Goal: Subscribe to service/newsletter

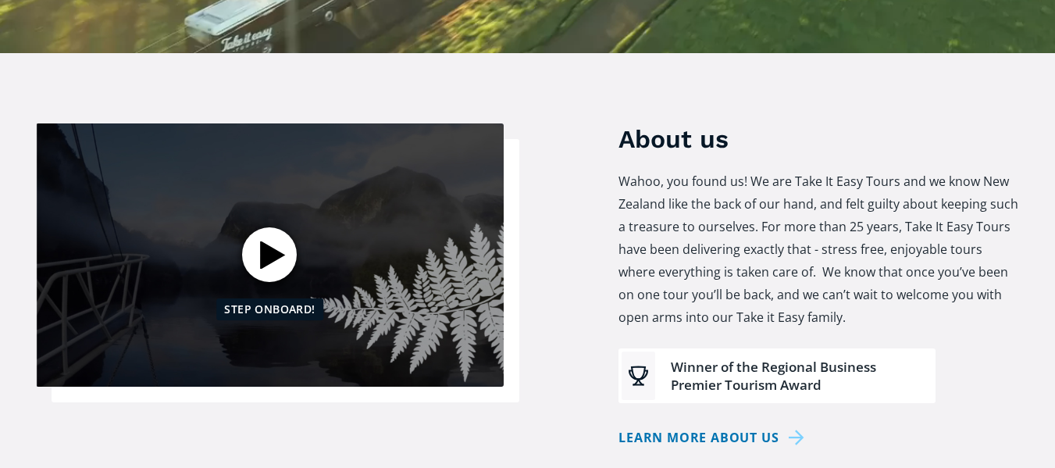
scroll to position [687, 0]
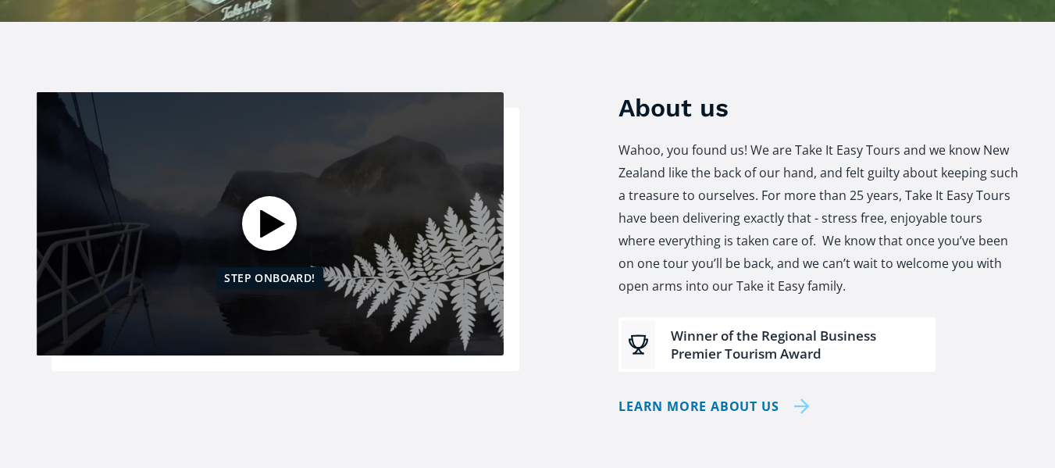
click at [688, 395] on link "Learn more about us" at bounding box center [714, 406] width 191 height 23
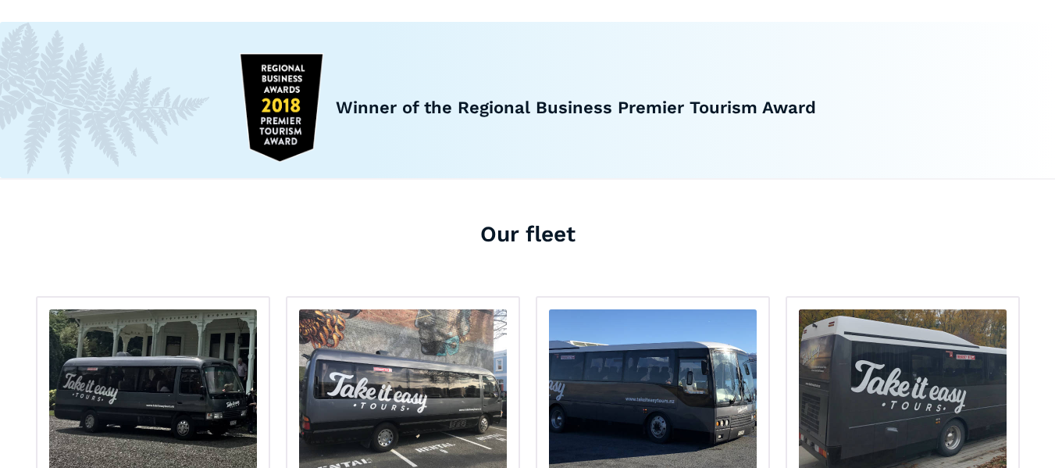
scroll to position [1687, 0]
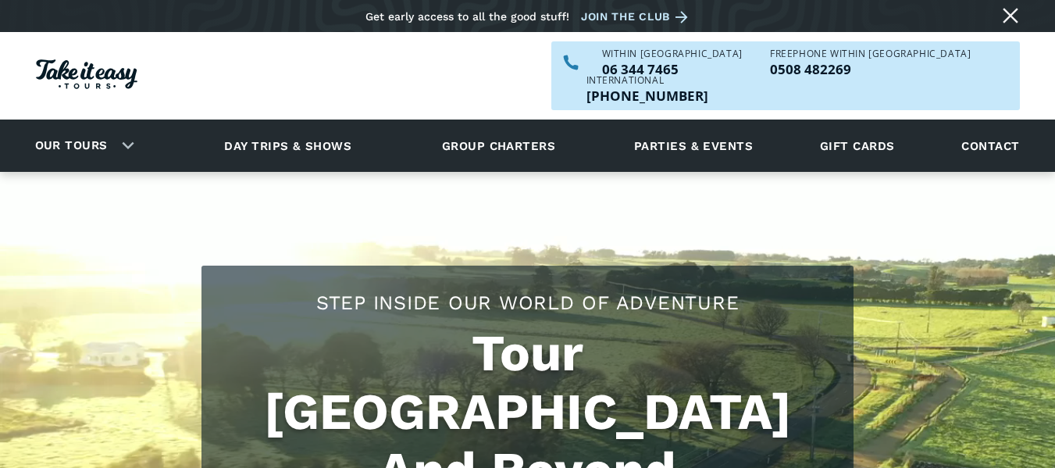
scroll to position [687, 0]
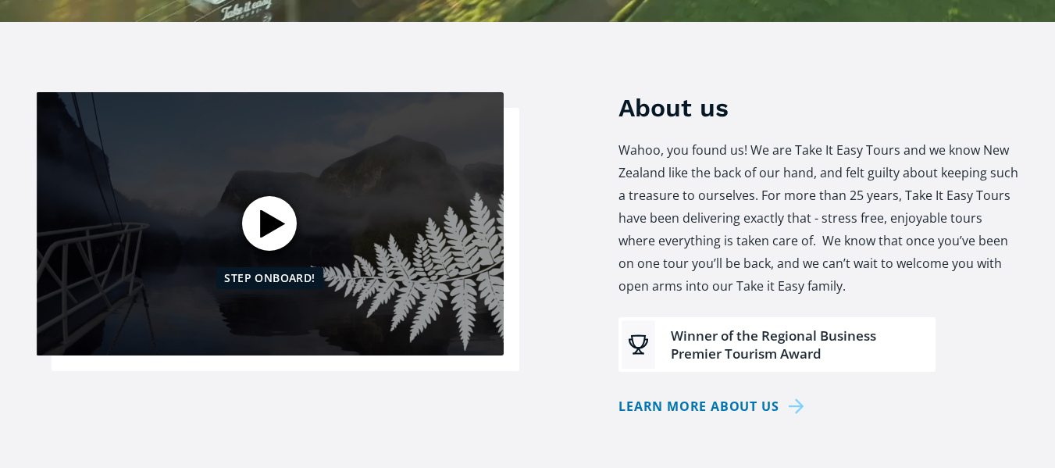
click at [264, 196] on div "Open video" at bounding box center [269, 223] width 55 height 55
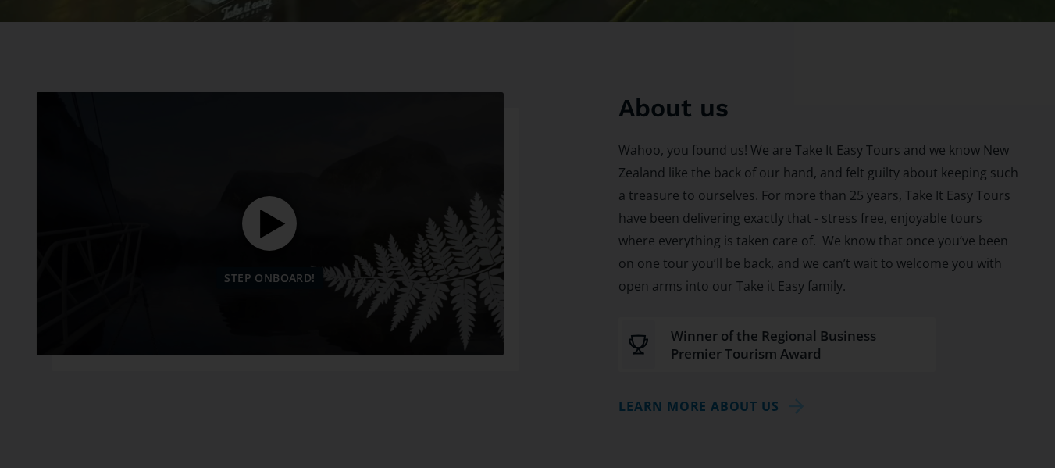
scroll to position [237, 0]
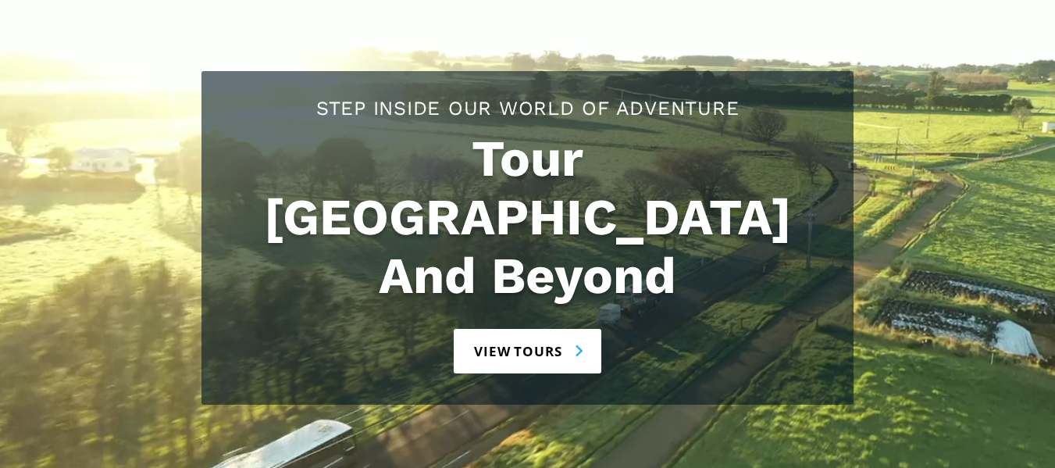
scroll to position [219, 0]
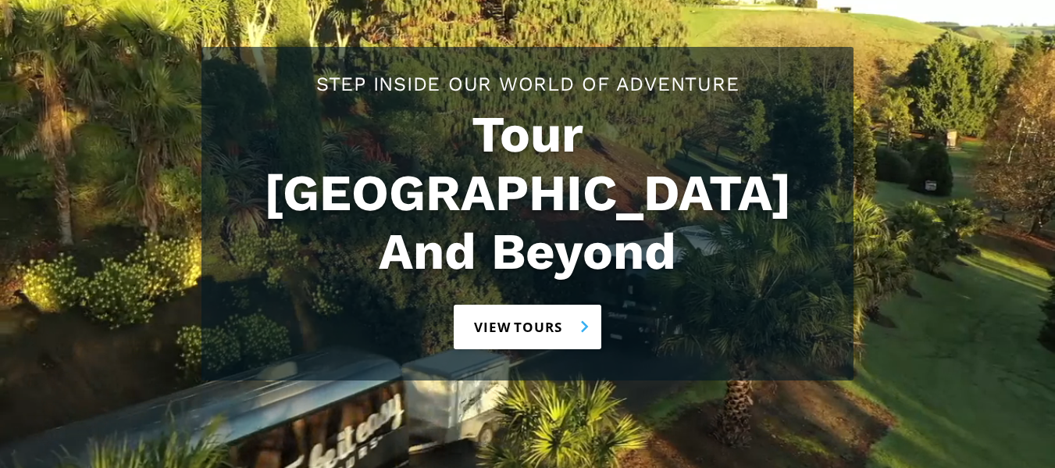
click at [518, 305] on link "View tours" at bounding box center [528, 327] width 148 height 45
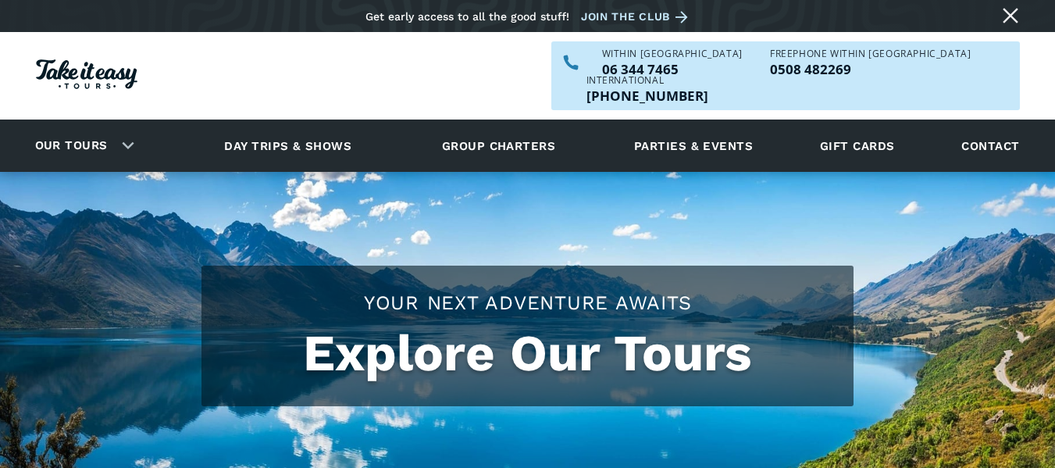
checkbox input "true"
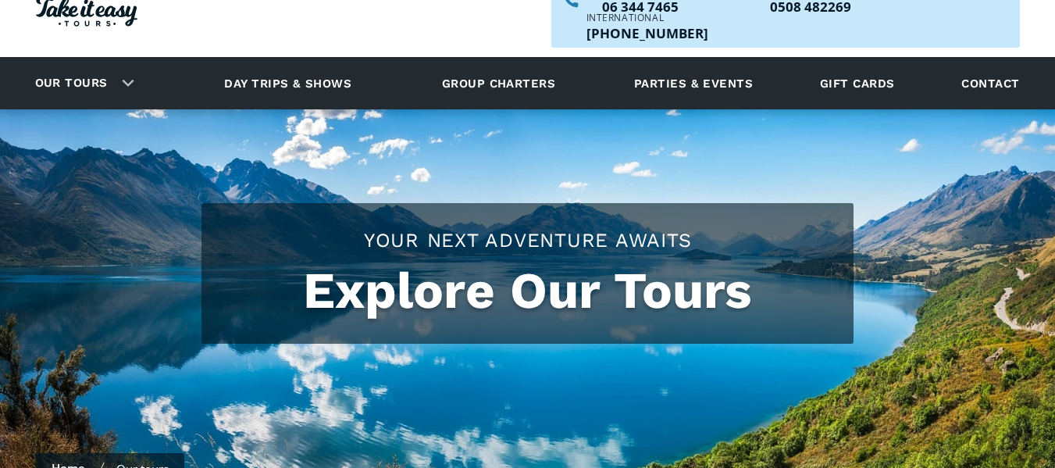
scroll to position [31, 0]
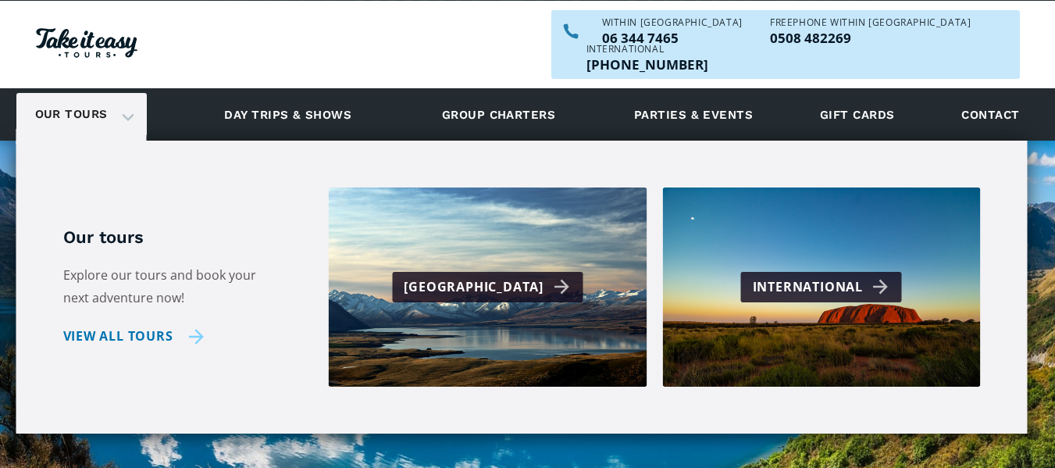
click at [144, 325] on link "View all tours" at bounding box center [133, 336] width 141 height 23
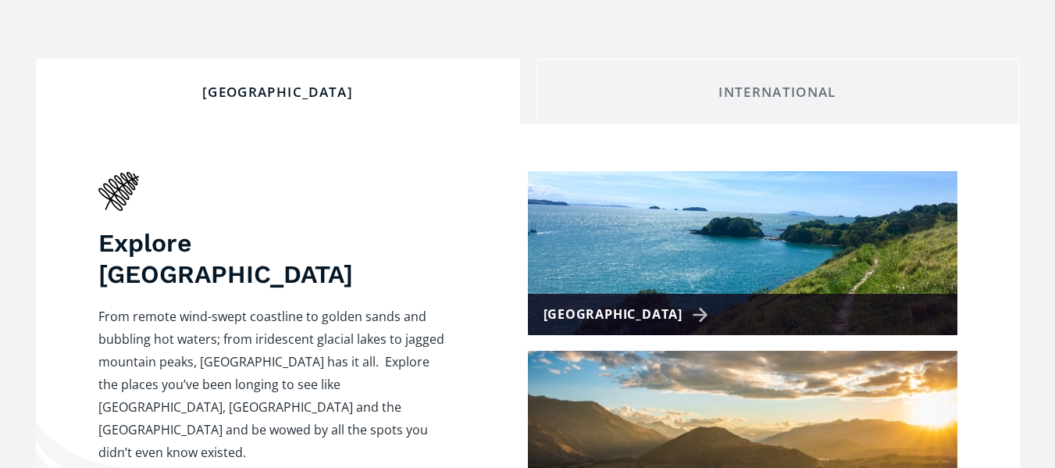
scroll to position [594, 0]
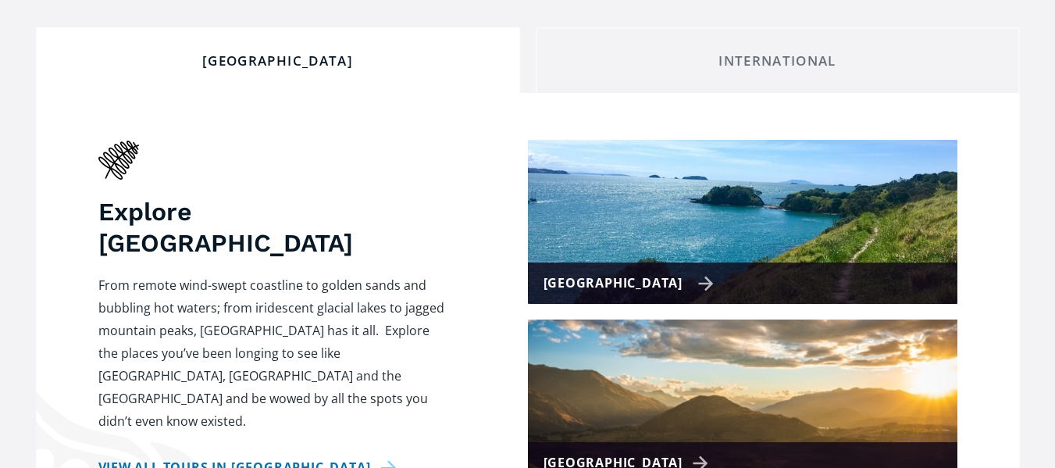
click at [705, 262] on div "[GEOGRAPHIC_DATA]" at bounding box center [743, 282] width 430 height 41
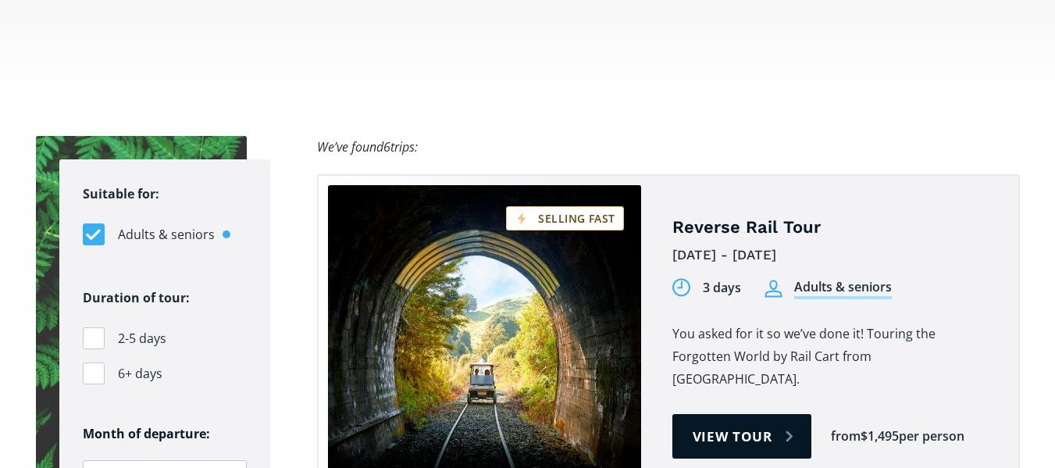
scroll to position [1000, 0]
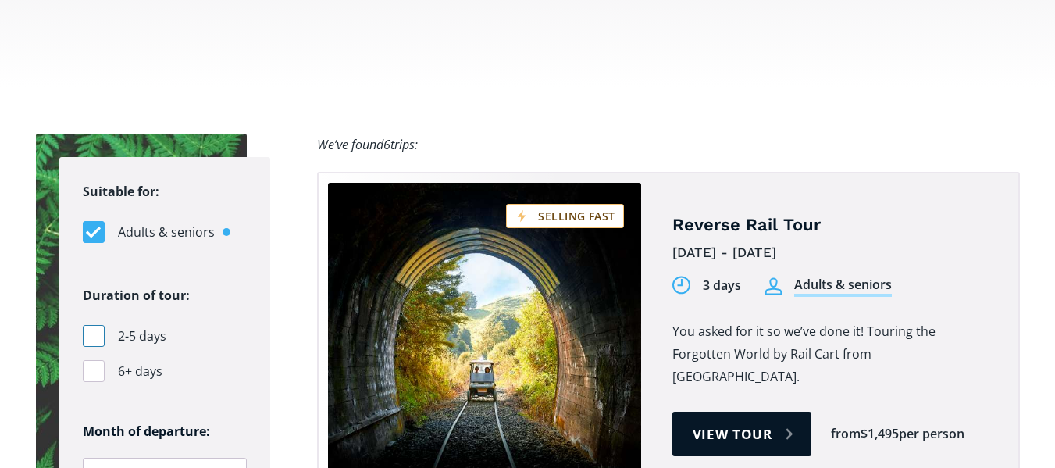
click at [93, 325] on div "Filters" at bounding box center [94, 336] width 22 height 22
click at [93, 331] on input "2-5 days" at bounding box center [88, 336] width 10 height 10
checkbox input "true"
click at [227, 458] on select "Any January February March April May June July August September October Novembe…" at bounding box center [165, 477] width 164 height 39
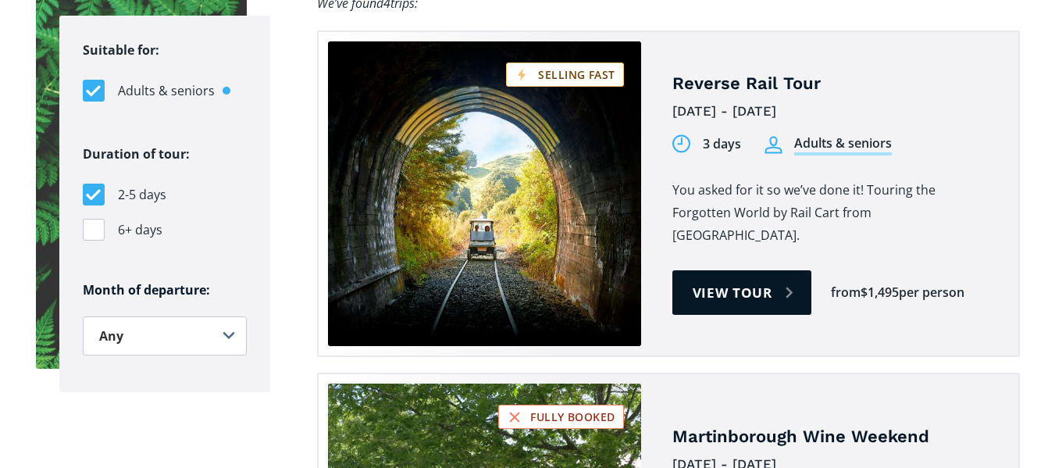
scroll to position [1156, 0]
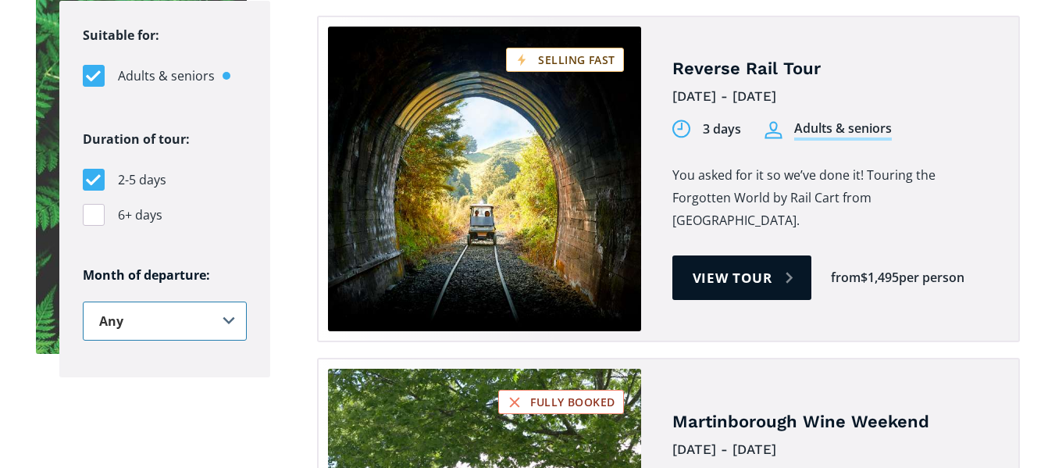
click at [230, 302] on select "Any January February March April May June July August September October Novembe…" at bounding box center [165, 321] width 164 height 39
select select "February"
click at [83, 302] on select "Any January February March April May June July August September October Novembe…" at bounding box center [165, 321] width 164 height 39
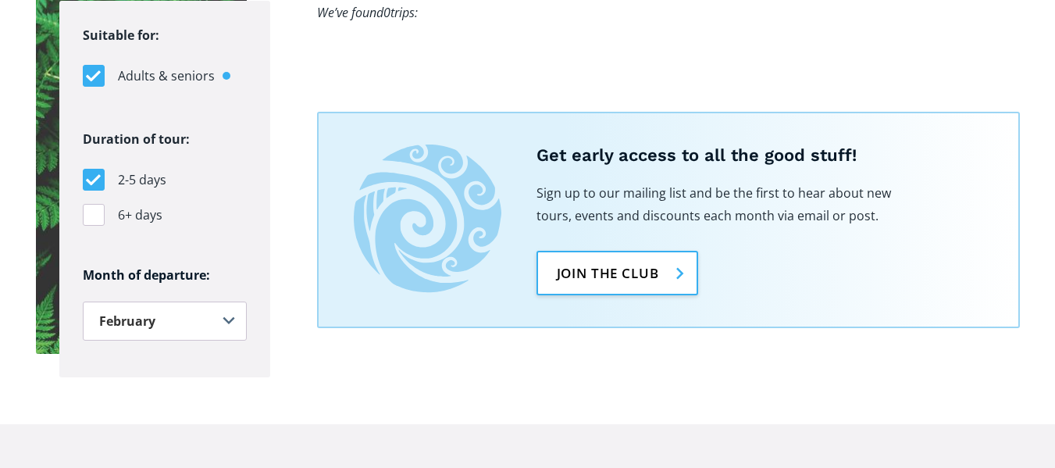
click at [617, 251] on link "Join the club" at bounding box center [618, 273] width 162 height 45
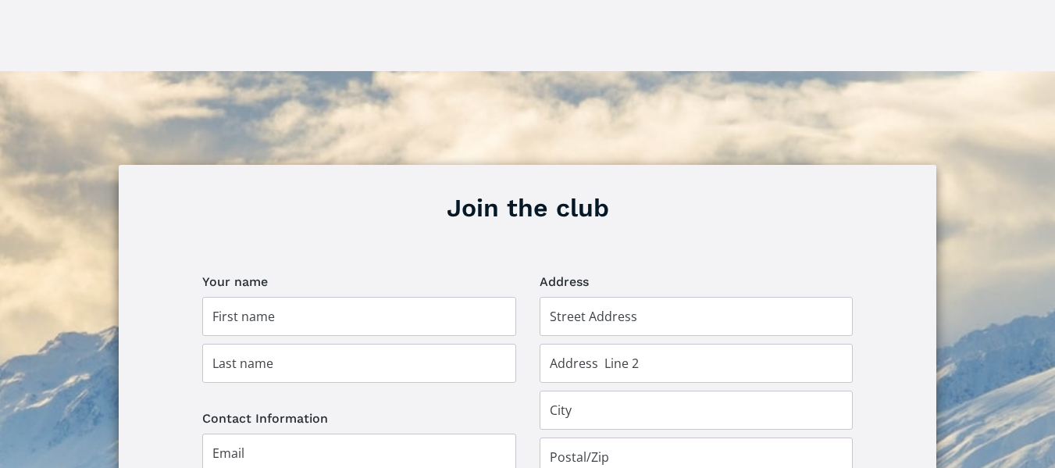
scroll to position [969, 0]
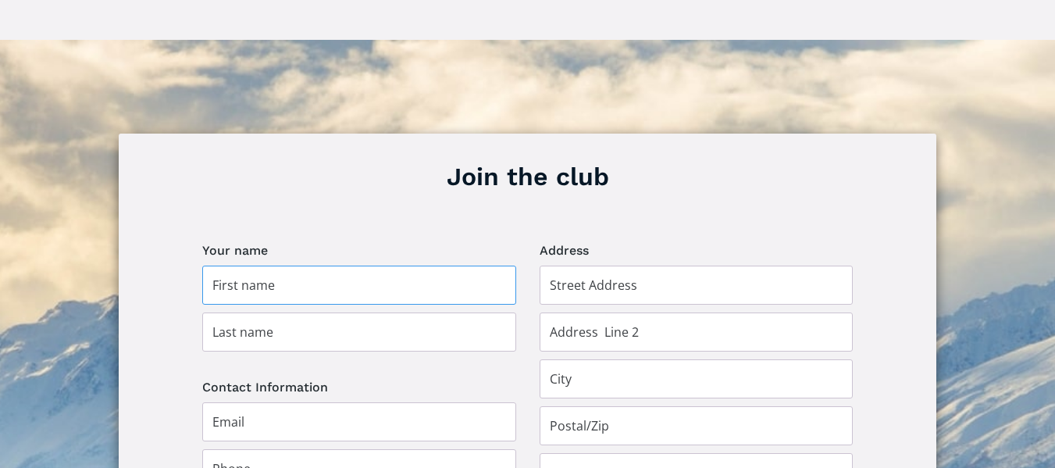
click at [275, 266] on input "Join the club" at bounding box center [359, 285] width 314 height 39
type input "[PERSON_NAME]"
type input "[STREET_ADDRESS][PERSON_NAME]"
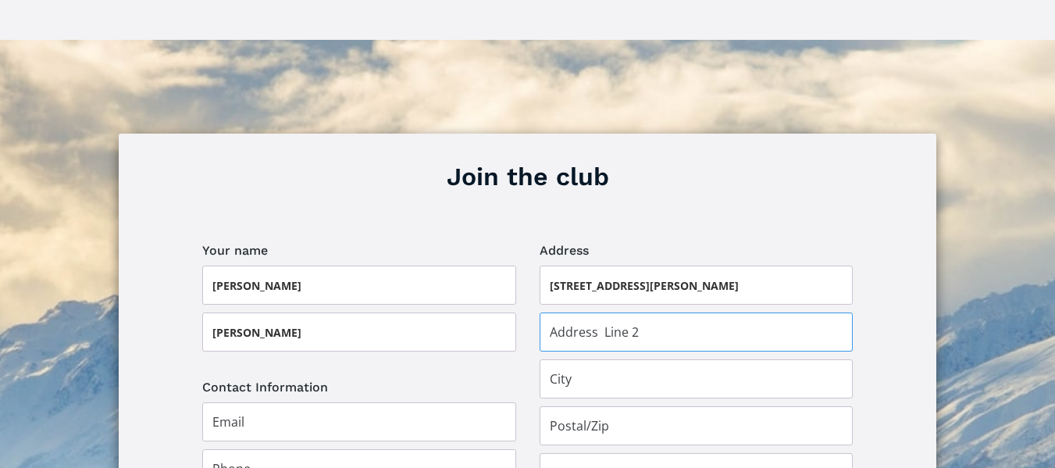
type input "RD 9"
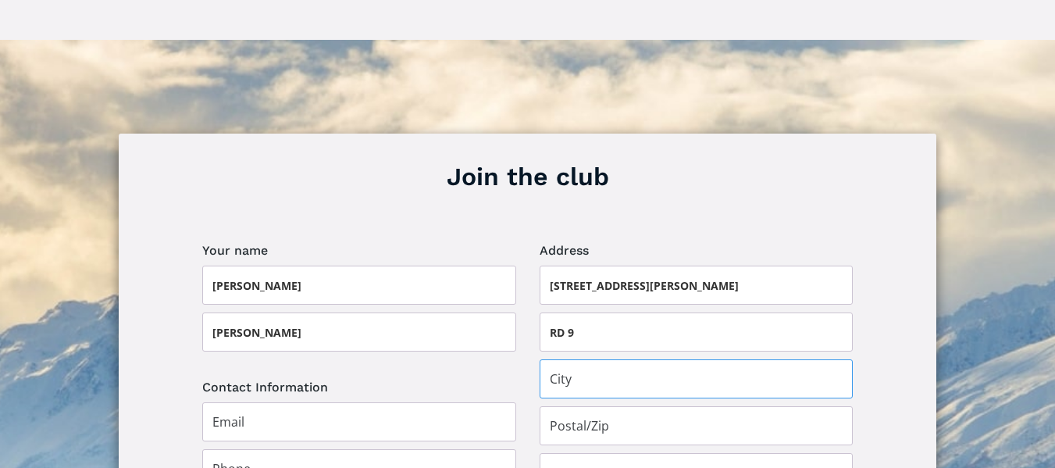
type input "Fielding"
type input "4779"
type input "[GEOGRAPHIC_DATA]"
type input "[EMAIL_ADDRESS][DOMAIN_NAME]"
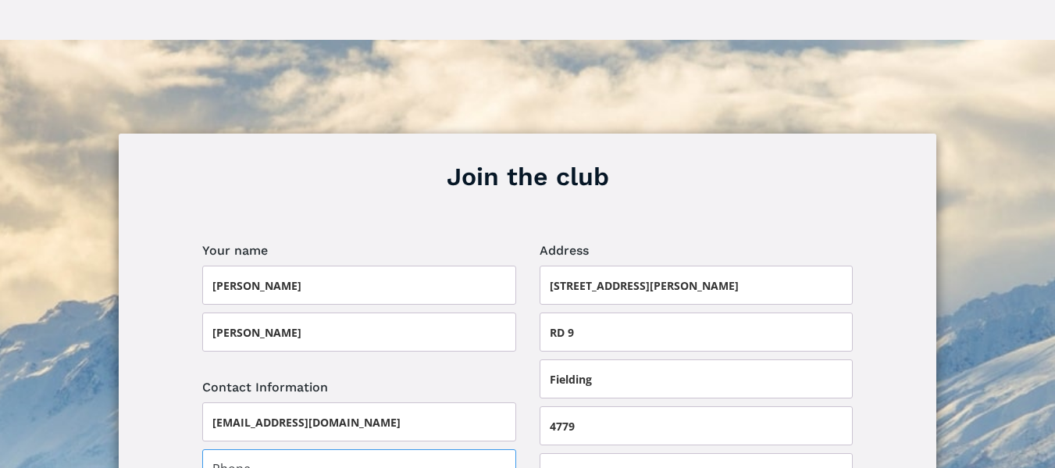
type input "021357434"
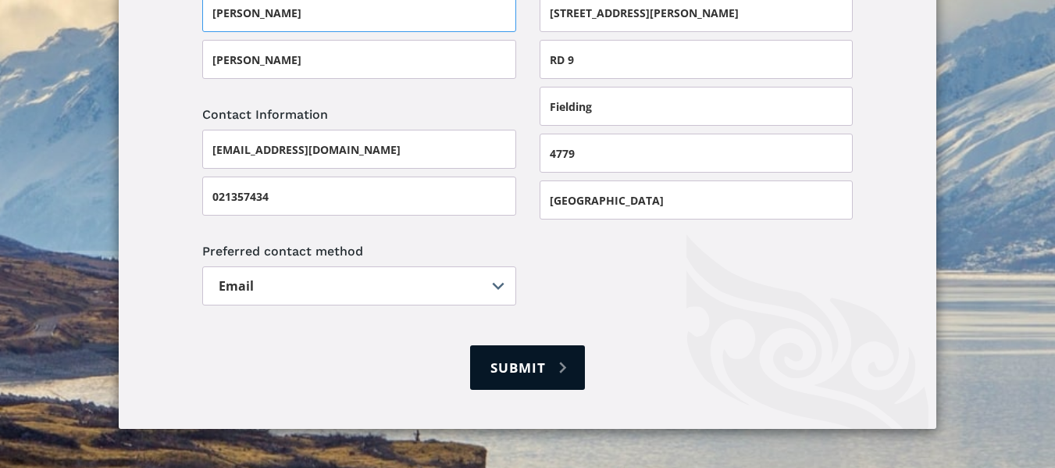
scroll to position [1250, 0]
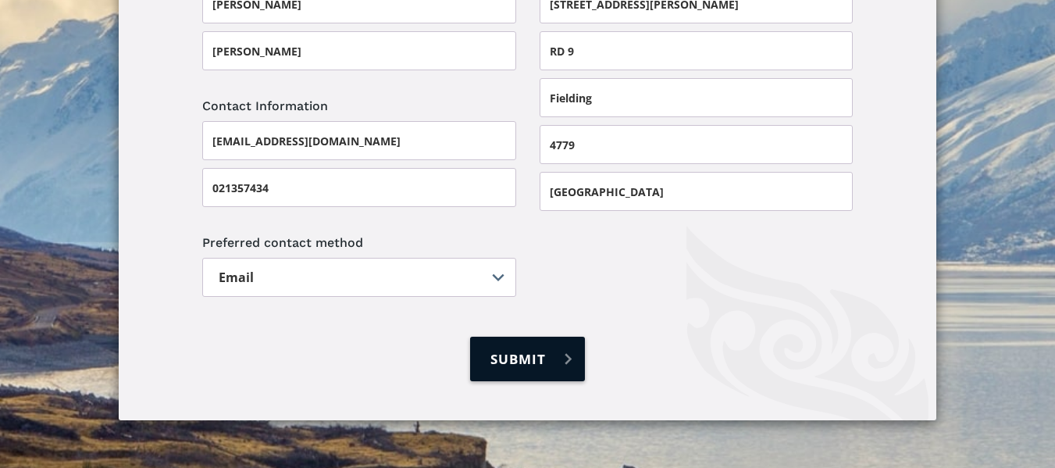
click at [523, 337] on input "Submit" at bounding box center [527, 359] width 114 height 45
type input "Please wait..."
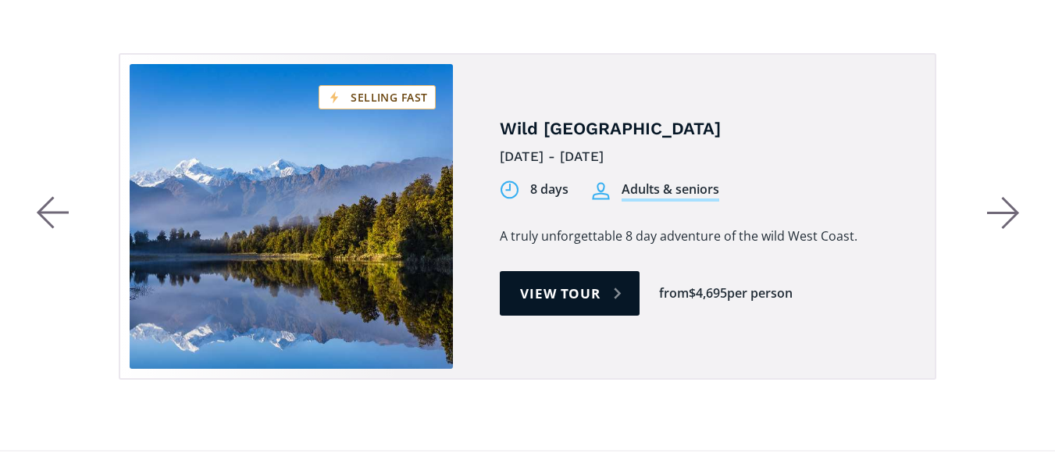
scroll to position [750, 0]
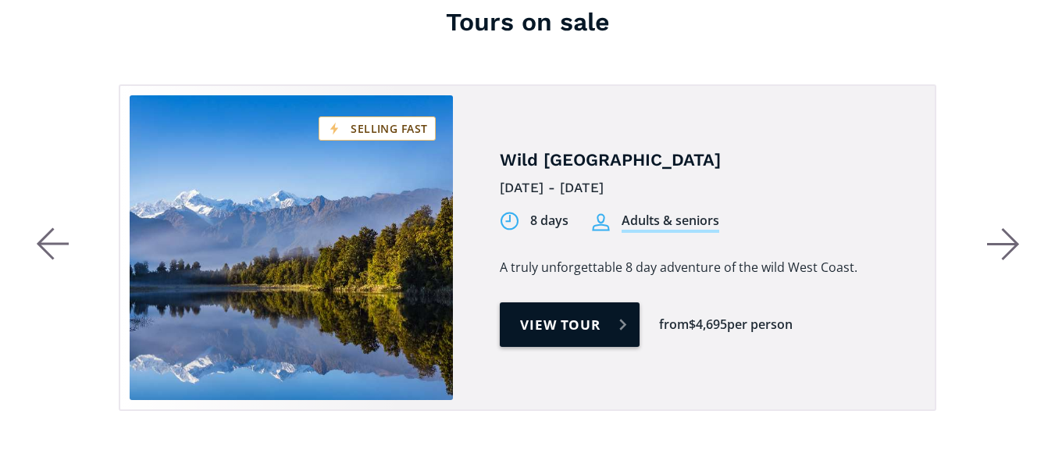
click at [586, 302] on link "View tour" at bounding box center [570, 324] width 140 height 45
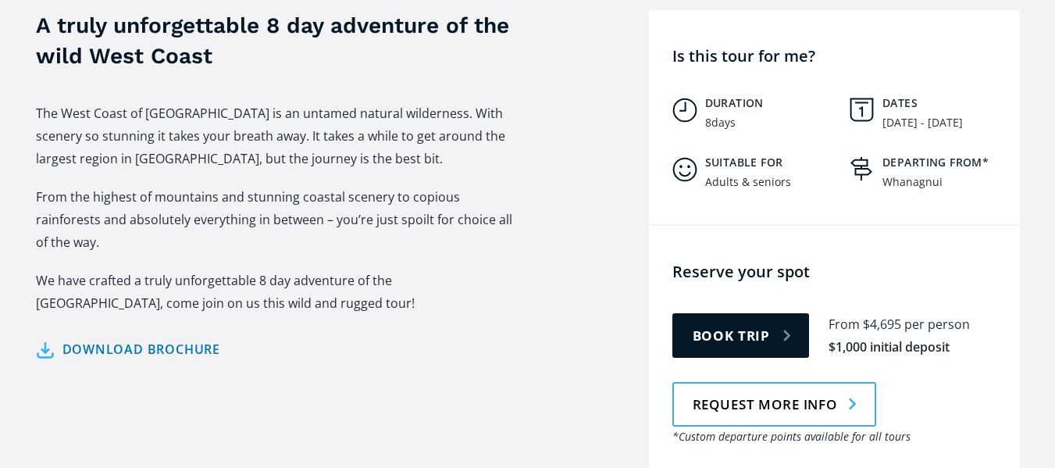
scroll to position [719, 0]
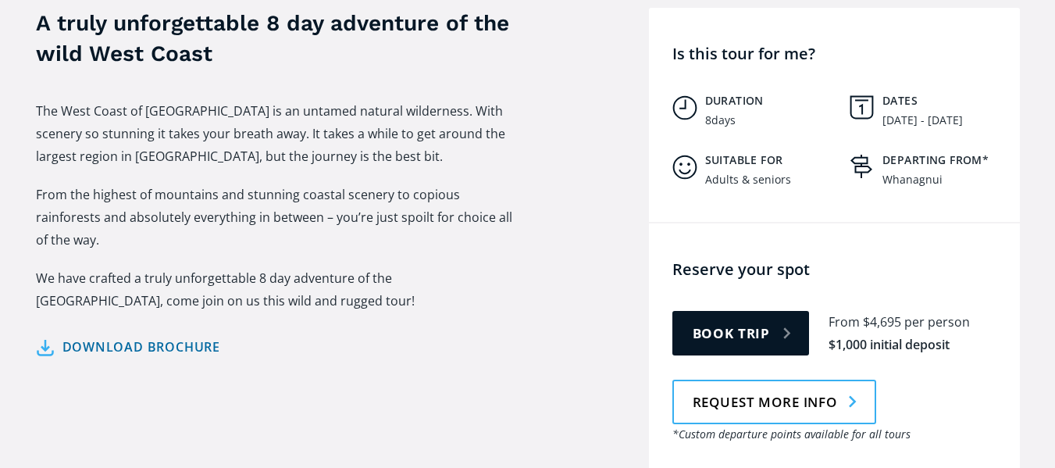
click at [153, 336] on link "Download brochure" at bounding box center [128, 347] width 185 height 23
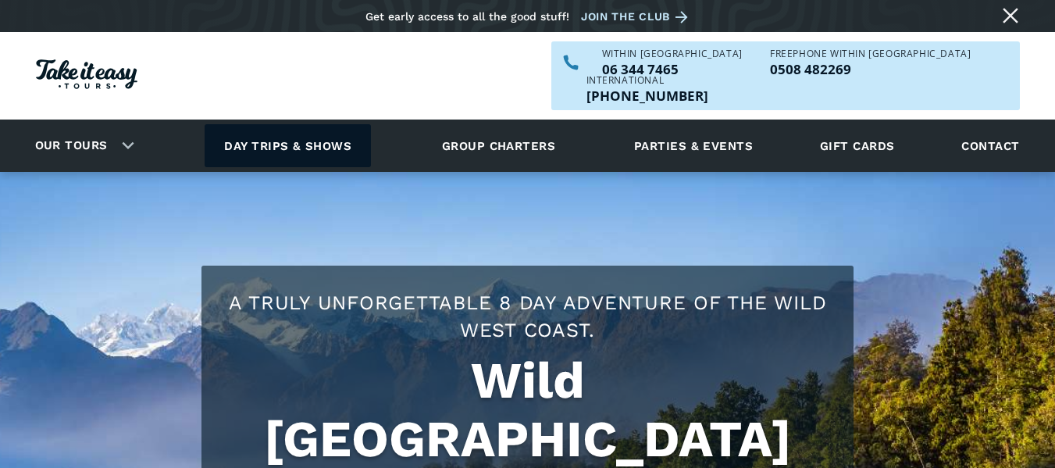
click at [274, 124] on link "Day trips & shows" at bounding box center [288, 145] width 166 height 43
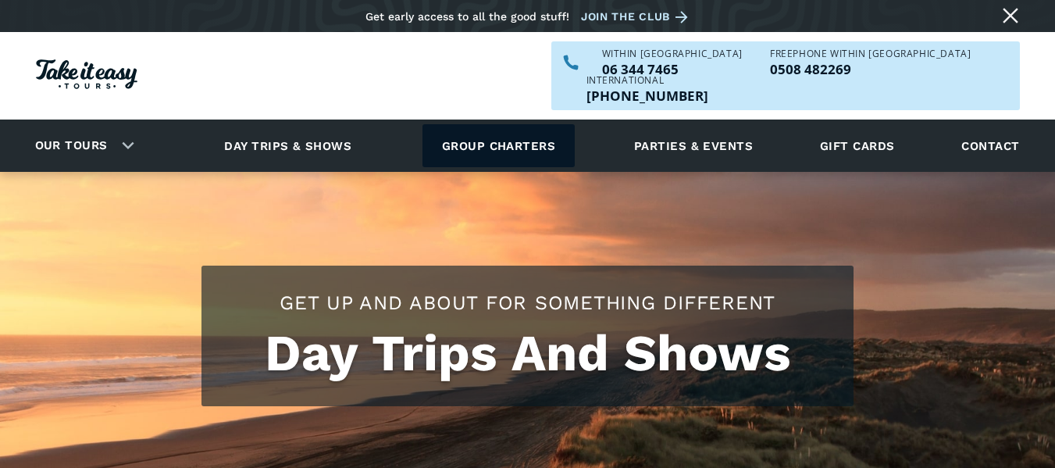
click at [465, 124] on link "Group charters" at bounding box center [499, 145] width 152 height 43
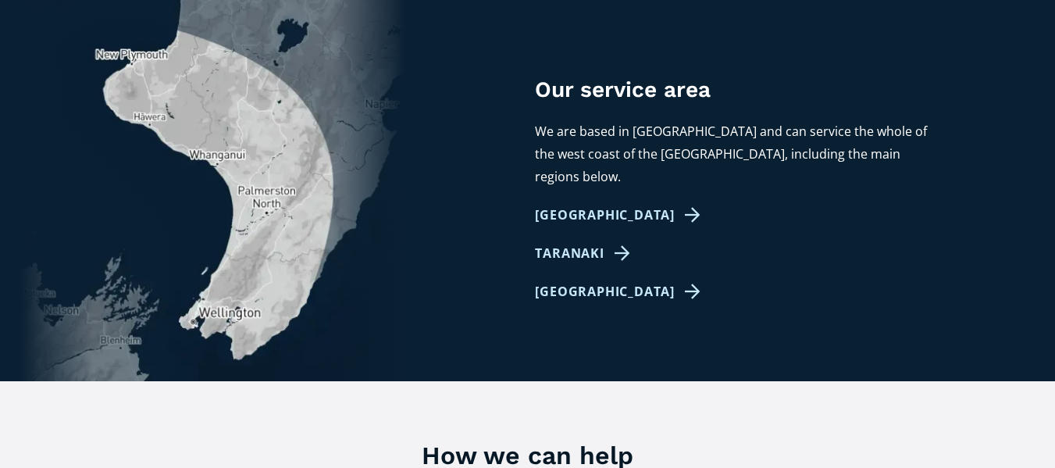
scroll to position [937, 0]
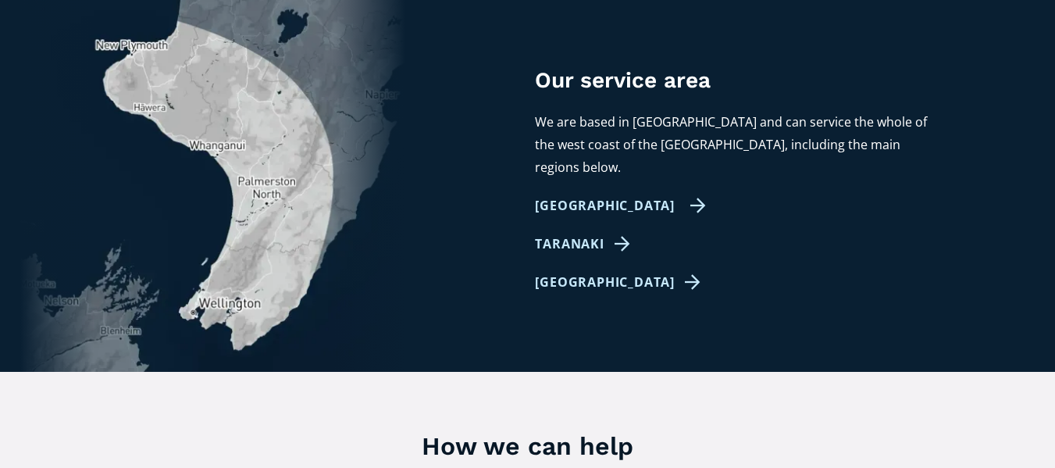
click at [572, 195] on link "[GEOGRAPHIC_DATA]" at bounding box center [620, 206] width 171 height 23
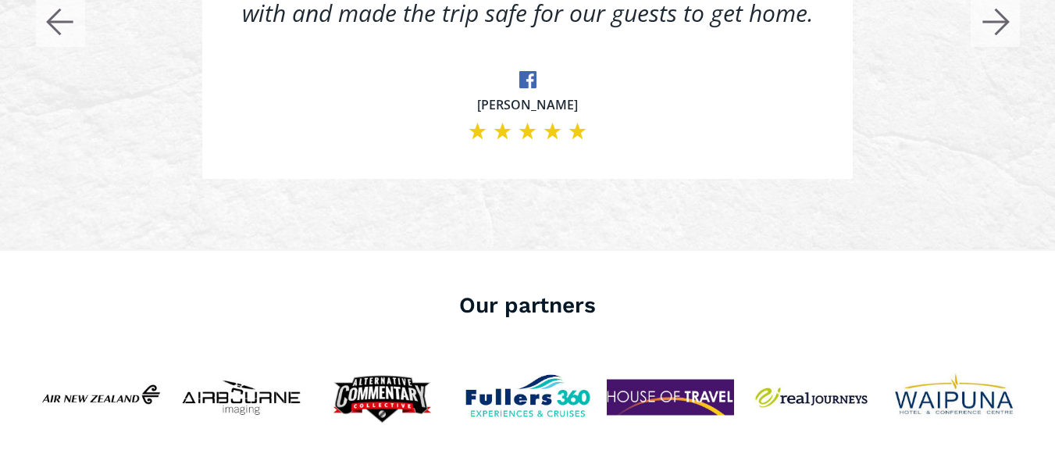
scroll to position [3187, 0]
